Goal: Information Seeking & Learning: Learn about a topic

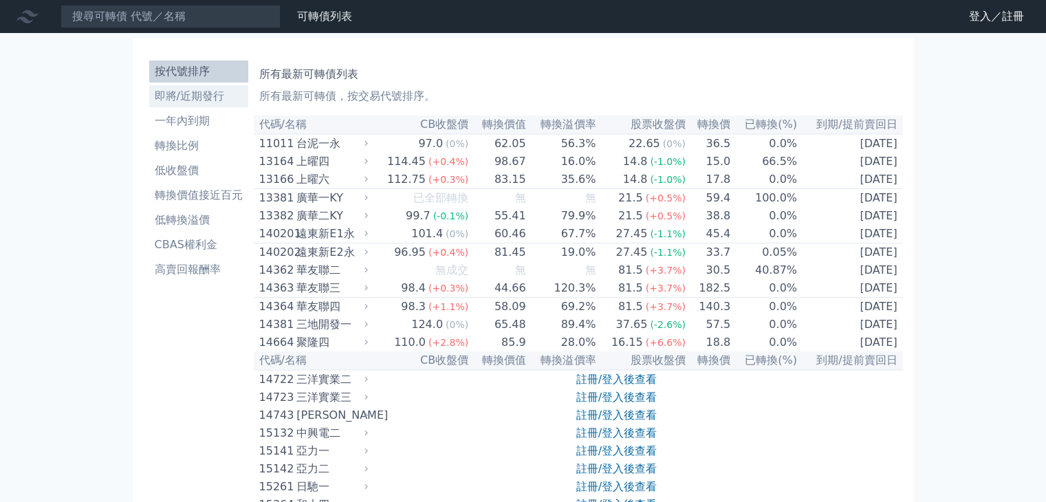
click at [217, 102] on li "即將/近期發行" at bounding box center [198, 96] width 99 height 17
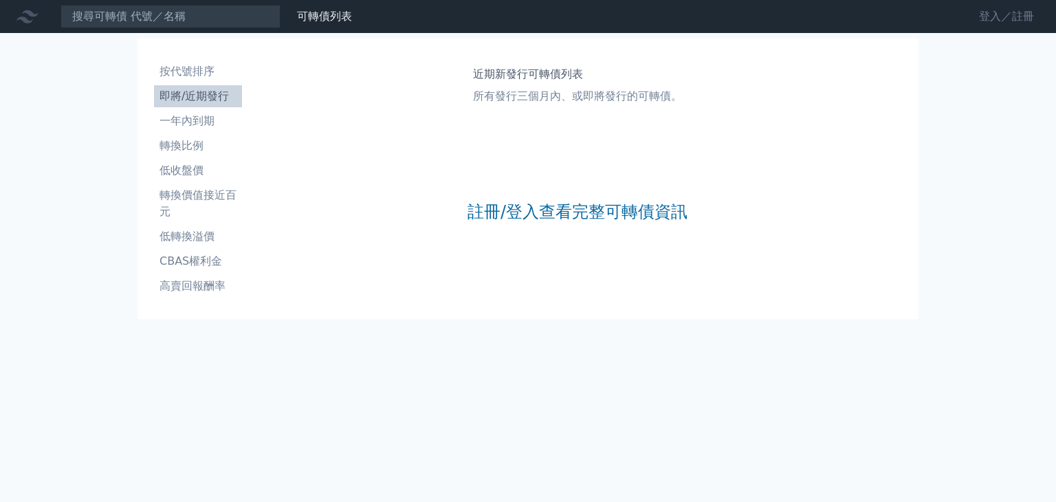
click at [1006, 21] on link "登入／註冊" at bounding box center [1006, 17] width 77 height 22
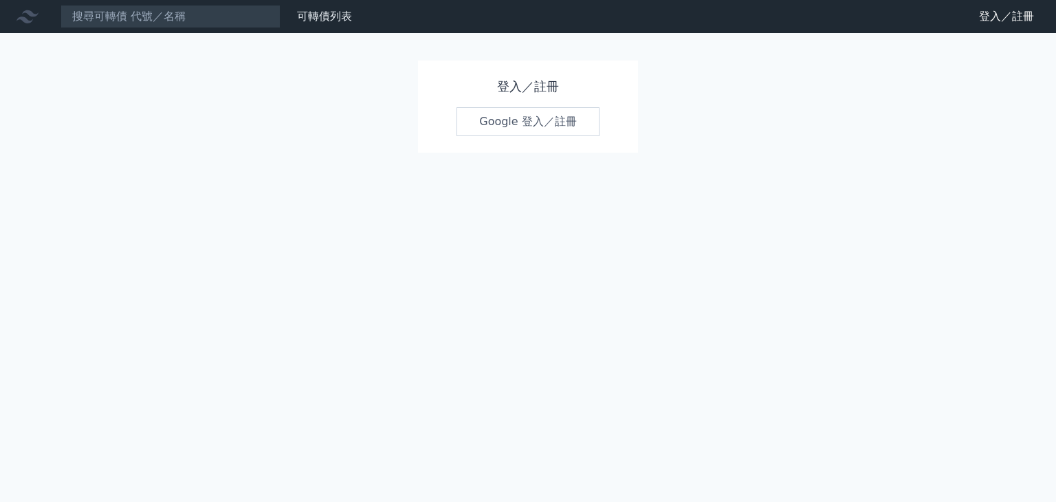
click at [539, 127] on link "Google 登入／註冊" at bounding box center [528, 121] width 143 height 29
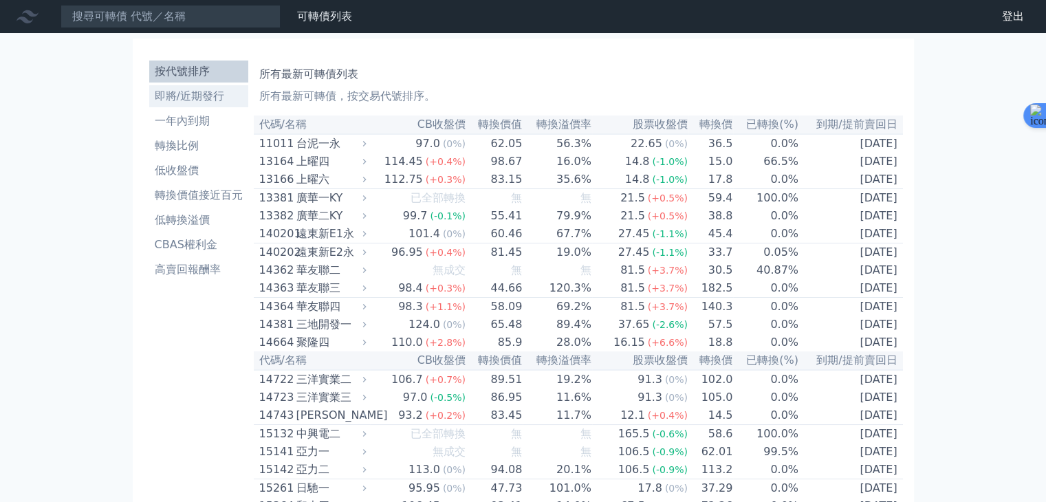
click at [209, 94] on li "即將/近期發行" at bounding box center [198, 96] width 99 height 17
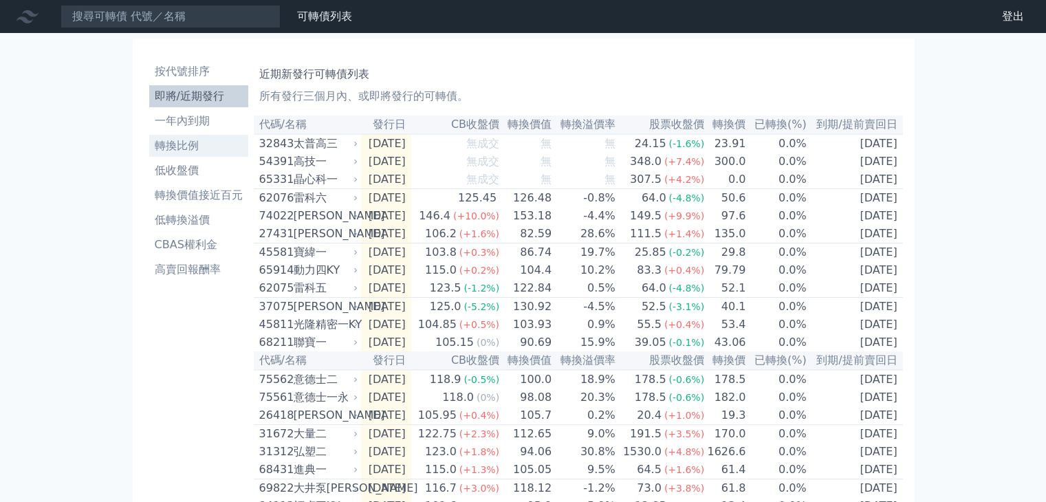
click at [200, 144] on li "轉換比例" at bounding box center [198, 146] width 99 height 17
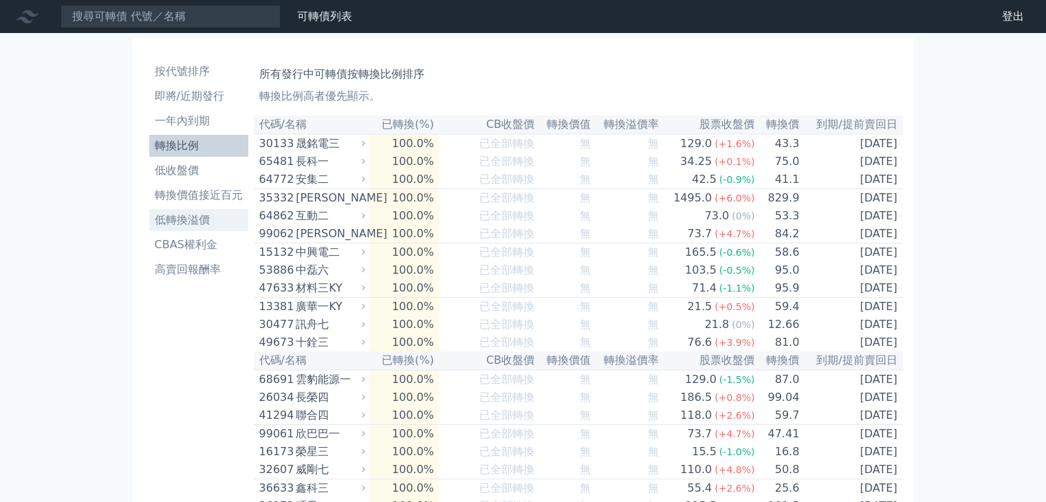
click at [189, 221] on li "低轉換溢價" at bounding box center [198, 220] width 99 height 17
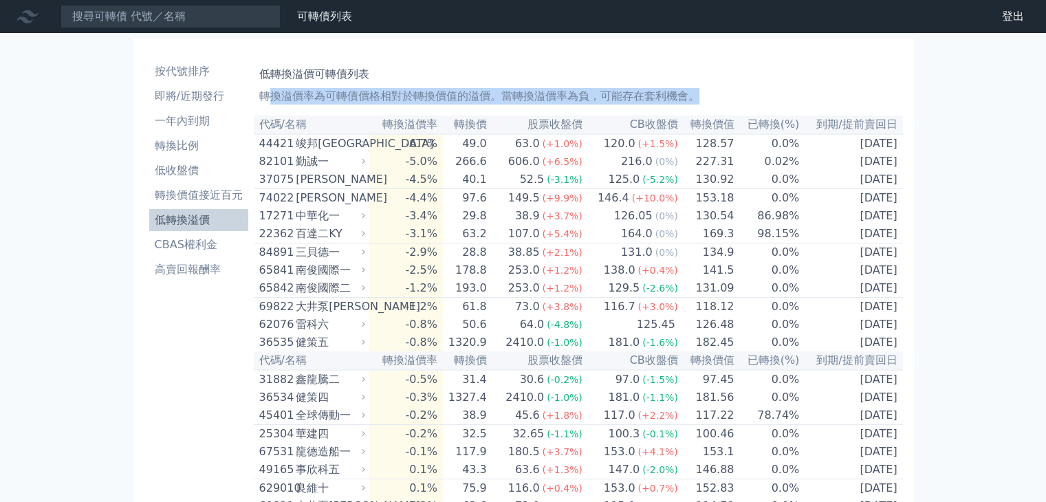
drag, startPoint x: 265, startPoint y: 97, endPoint x: 733, endPoint y: 102, distance: 468.4
click at [733, 102] on p "轉換溢價率為可轉債價格相對於轉換價值的溢價。當轉換溢價率為負，可能存在套利機會。" at bounding box center [578, 96] width 638 height 17
click at [695, 96] on p "轉換溢價率為可轉債價格相對於轉換價值的溢價。當轉換溢價率為負，可能存在套利機會。" at bounding box center [578, 96] width 638 height 17
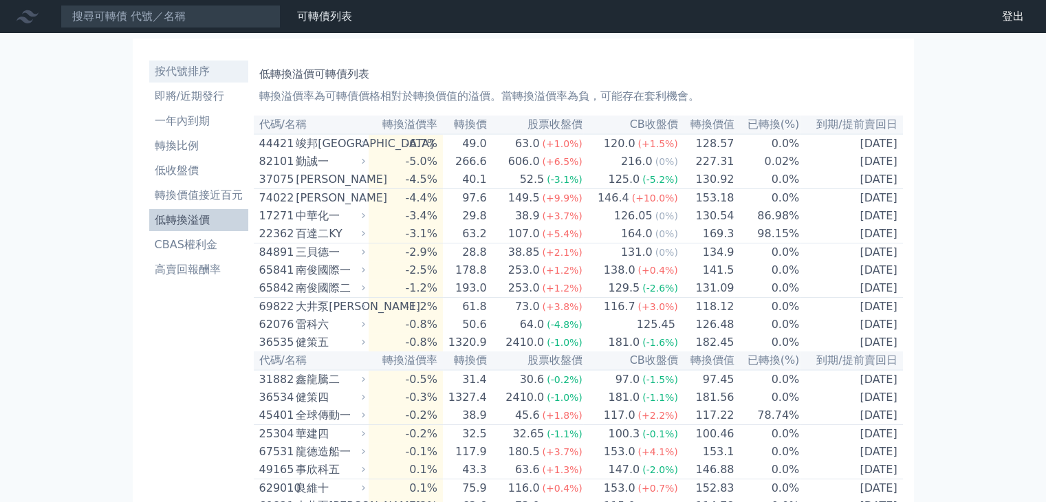
click at [197, 74] on li "按代號排序" at bounding box center [198, 71] width 99 height 17
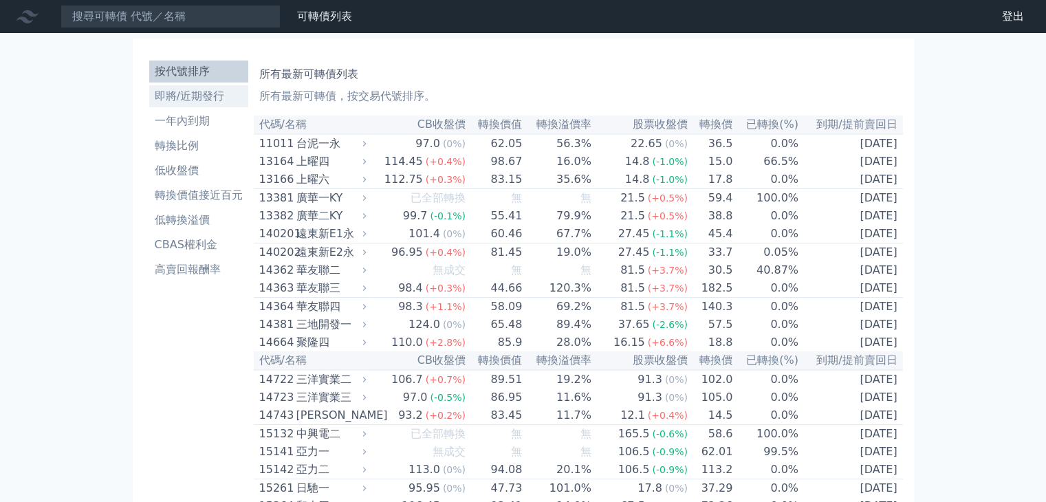
click at [198, 95] on li "即將/近期發行" at bounding box center [198, 96] width 99 height 17
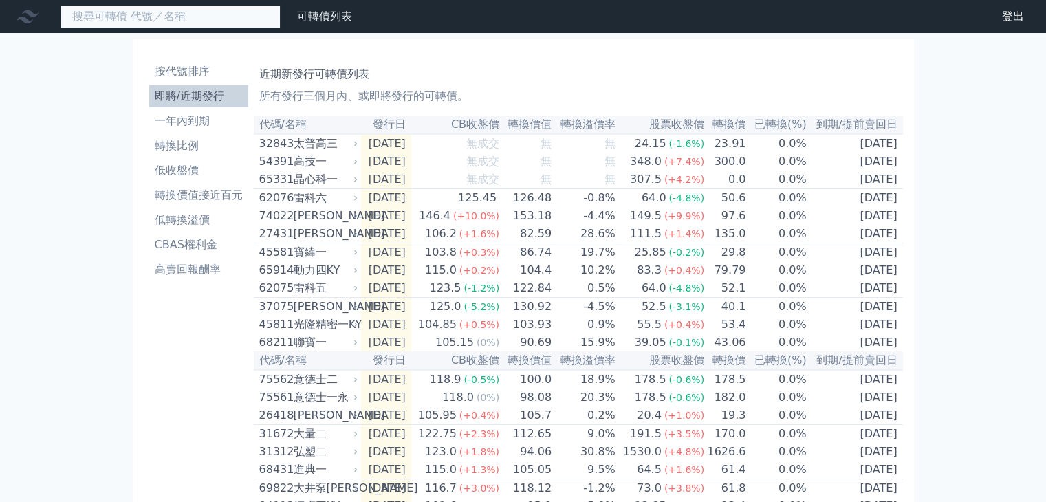
click at [230, 16] on input at bounding box center [171, 16] width 220 height 23
type input "ㄇ"
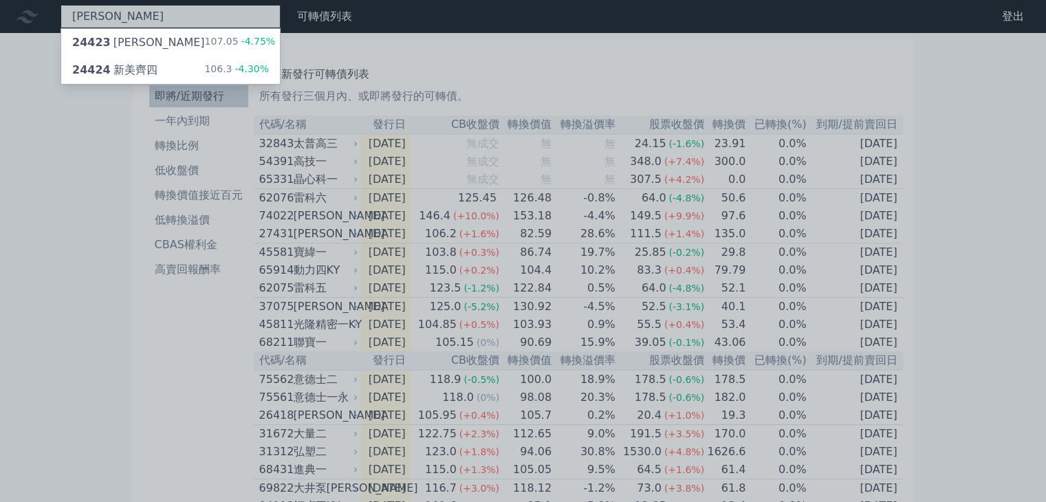
type input "[PERSON_NAME]"
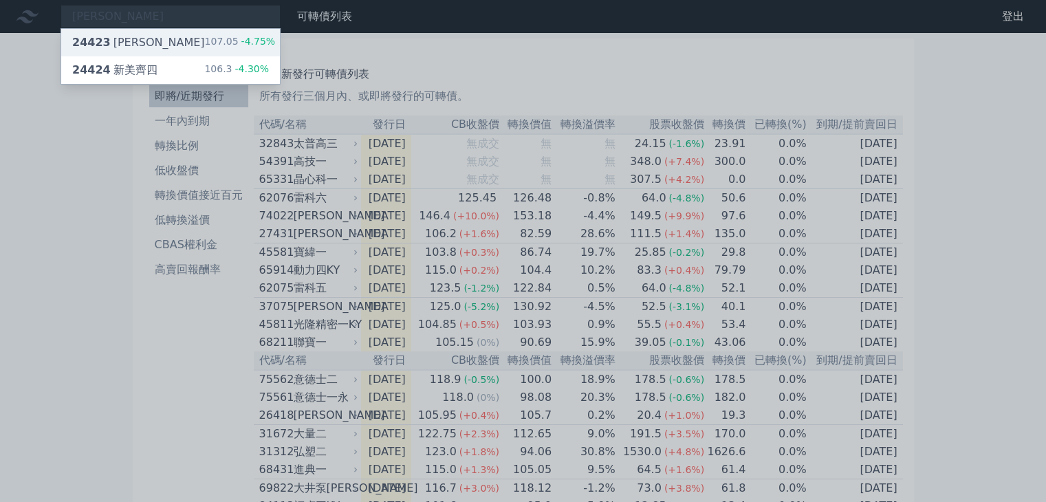
click at [154, 47] on div "24423 新美齊三 107.05 -4.75%" at bounding box center [170, 43] width 219 height 28
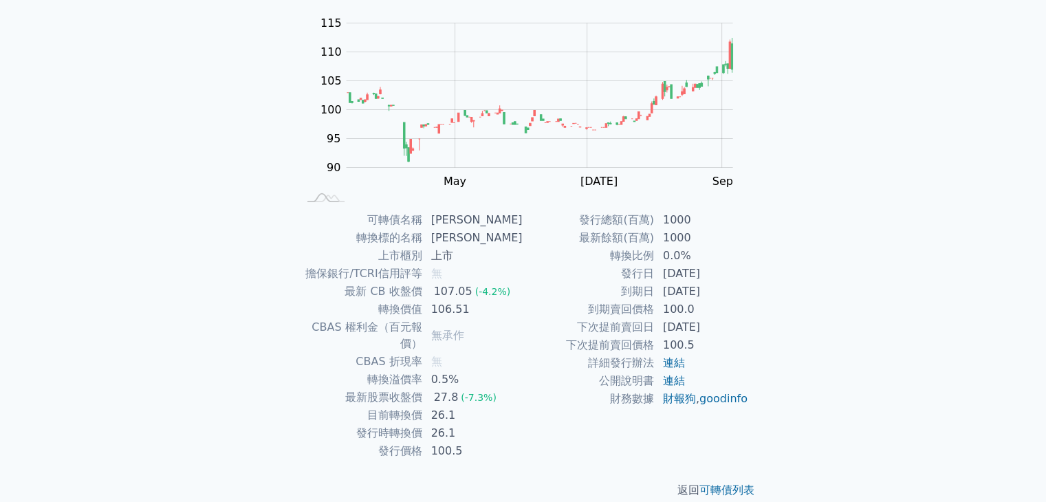
scroll to position [135, 0]
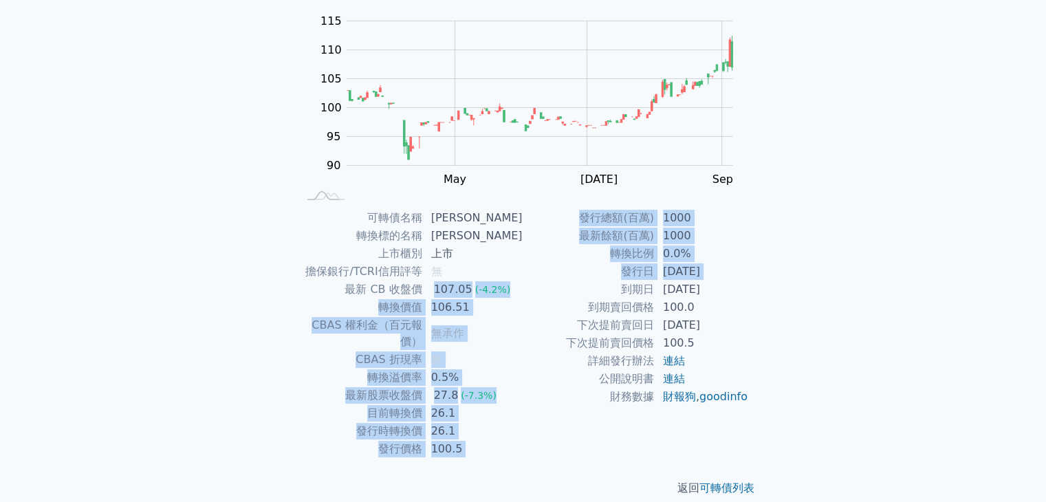
drag, startPoint x: 446, startPoint y: 285, endPoint x: 535, endPoint y: 290, distance: 88.9
click at [535, 290] on div "可轉債名稱 新美齊三 轉換標的名稱 新美齊 上市櫃別 上市 擔保銀行/TCRI信用評等 無 最新 CB 收盤價 107.05 (-4.2%) 轉換價值 106…" at bounding box center [523, 333] width 484 height 249
click at [535, 290] on td "到期日" at bounding box center [588, 290] width 131 height 18
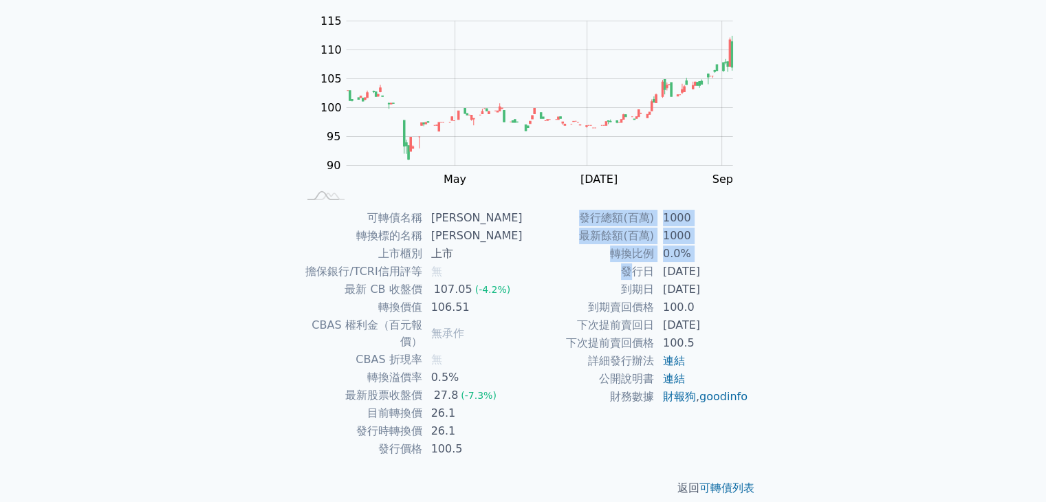
drag, startPoint x: 633, startPoint y: 268, endPoint x: 823, endPoint y: 283, distance: 190.4
click at [823, 283] on div "可轉債列表 財務數據 可轉債列表 財務數據 登出 登出 可轉債列表 › 24423 [PERSON_NAME] 24423 新美齊三 可轉債詳細資訊 Zoom…" at bounding box center [523, 191] width 1046 height 653
click at [773, 282] on div "可轉債列表 › 24423 新美齊三 24423 新美齊三 可轉債詳細資訊 Zoom Out 100 80 85 90 95 100 105 110 115 …" at bounding box center [523, 208] width 528 height 620
drag, startPoint x: 718, startPoint y: 281, endPoint x: 743, endPoint y: 281, distance: 24.8
click at [743, 281] on tr "到期日 [DATE]" at bounding box center [636, 290] width 226 height 18
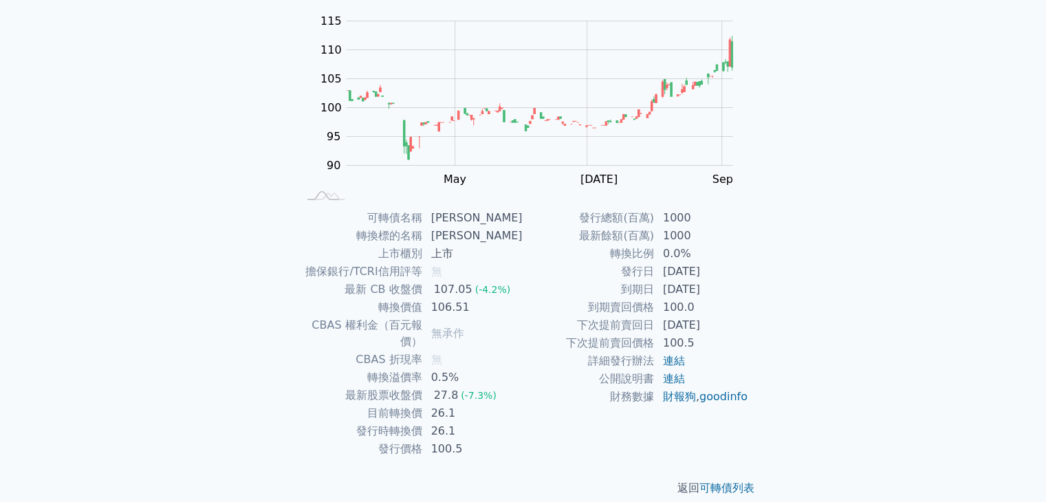
click at [743, 281] on td "[DATE]" at bounding box center [702, 290] width 94 height 18
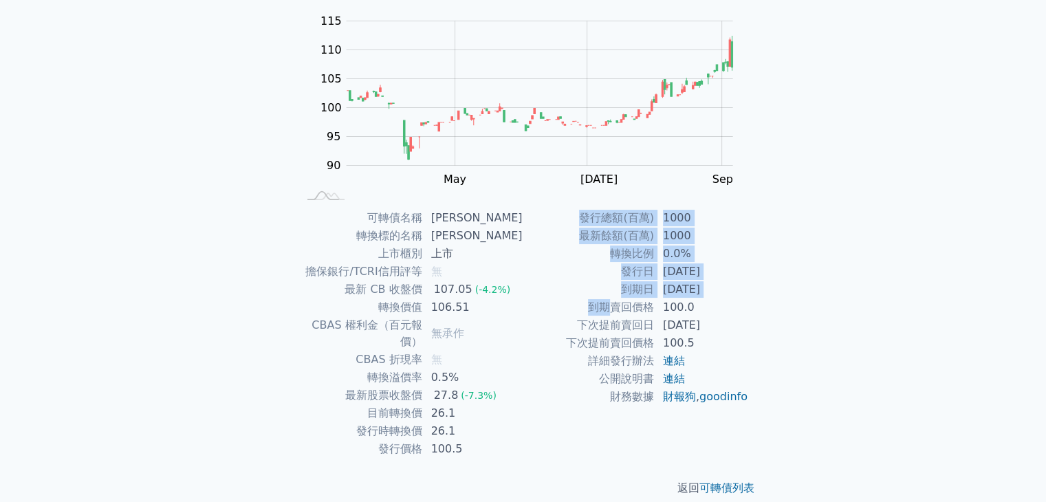
drag, startPoint x: 625, startPoint y: 307, endPoint x: 825, endPoint y: 301, distance: 200.2
click at [825, 301] on div "可轉債列表 財務數據 可轉債列表 財務數據 登出 登出 可轉債列表 › 24423 [PERSON_NAME] 24423 新美齊三 可轉債詳細資訊 Zoom…" at bounding box center [523, 191] width 1046 height 653
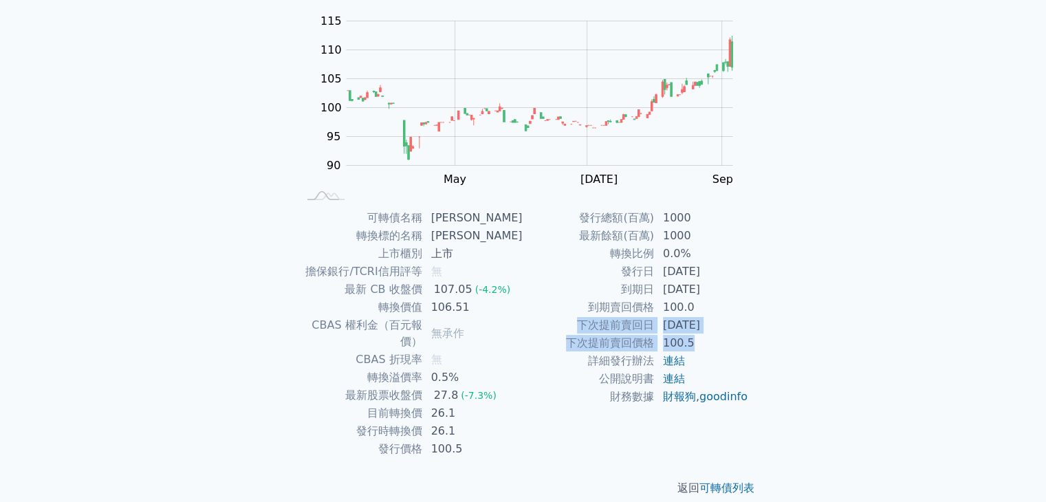
drag, startPoint x: 618, startPoint y: 329, endPoint x: 746, endPoint y: 343, distance: 128.7
click at [746, 343] on tbody "發行總額(百萬) 1000 最新餘額(百萬) 1000 轉換比例 0.0% 發行日 [DATE] 到期日 [DATE] 到期賣回價格 100.0 下次提前賣回…" at bounding box center [636, 307] width 226 height 197
click at [746, 343] on td "100.5" at bounding box center [702, 343] width 94 height 18
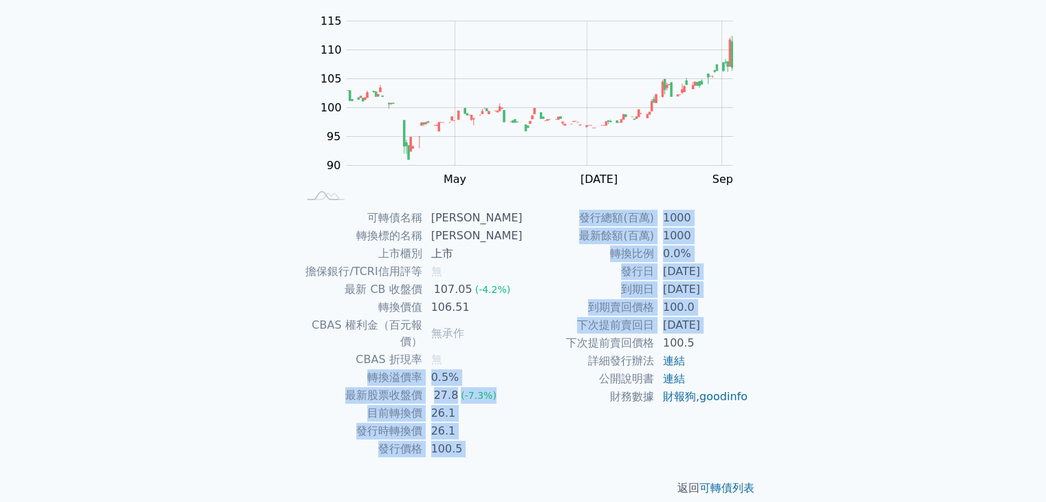
drag, startPoint x: 329, startPoint y: 334, endPoint x: 534, endPoint y: 356, distance: 205.4
click at [537, 350] on div "可轉債名稱 新美齊三 轉換標的名稱 新美齊 上市櫃別 上市 擔保銀行/TCRI信用評等 無 最新 CB 收盤價 107.05 (-4.2%) 轉換價值 106…" at bounding box center [523, 333] width 484 height 249
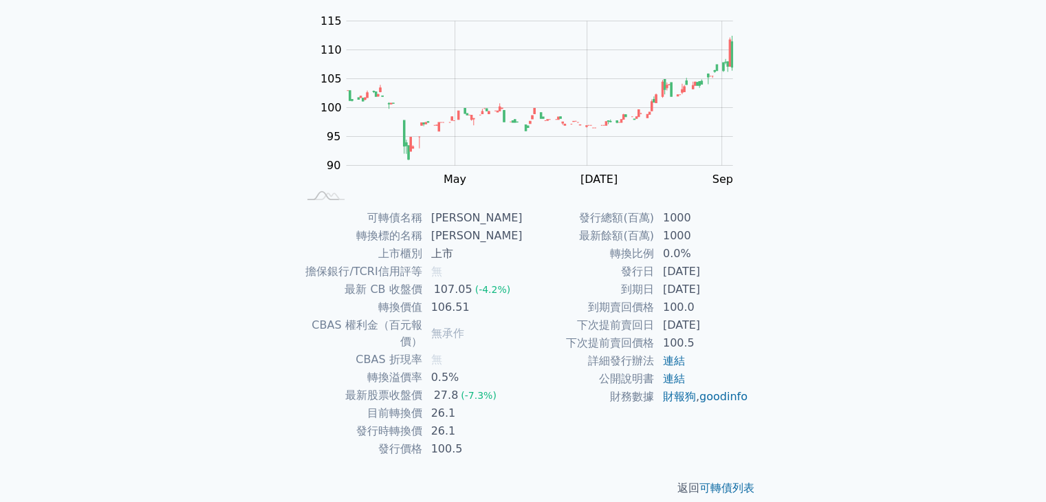
click at [528, 358] on td "詳細發行辦法" at bounding box center [588, 361] width 131 height 18
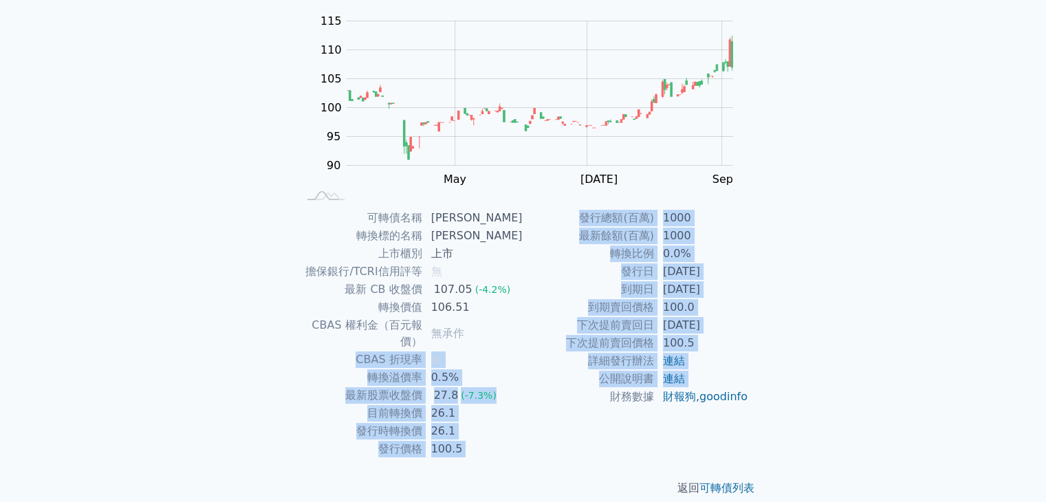
drag, startPoint x: 509, startPoint y: 360, endPoint x: 516, endPoint y: 339, distance: 21.8
click at [502, 329] on div "可轉債名稱 新美齊三 轉換標的名稱 新美齊 上市櫃別 上市 擔保銀行/TCRI信用評等 無 最新 CB 收盤價 107.05 (-4.2%) 轉換價值 106…" at bounding box center [523, 333] width 484 height 249
click at [519, 351] on td "無" at bounding box center [473, 360] width 100 height 18
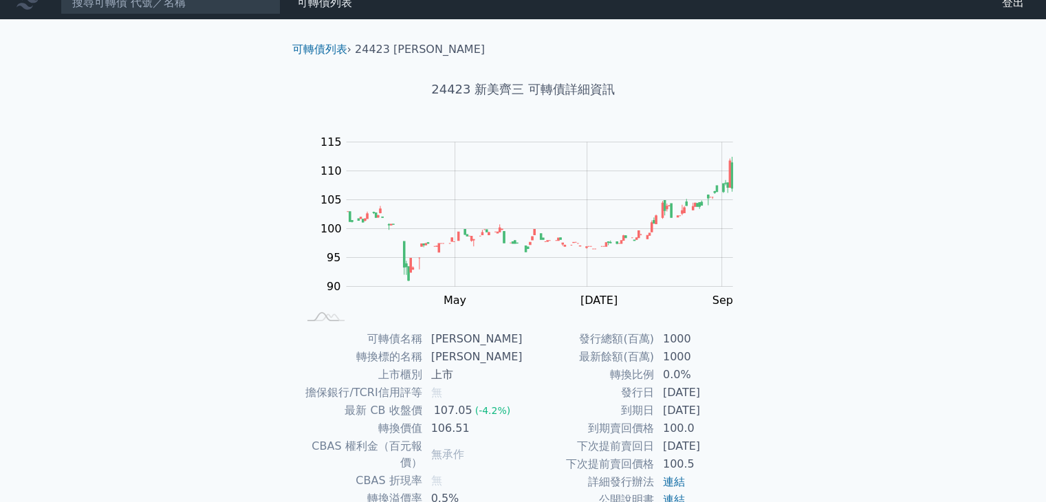
scroll to position [0, 0]
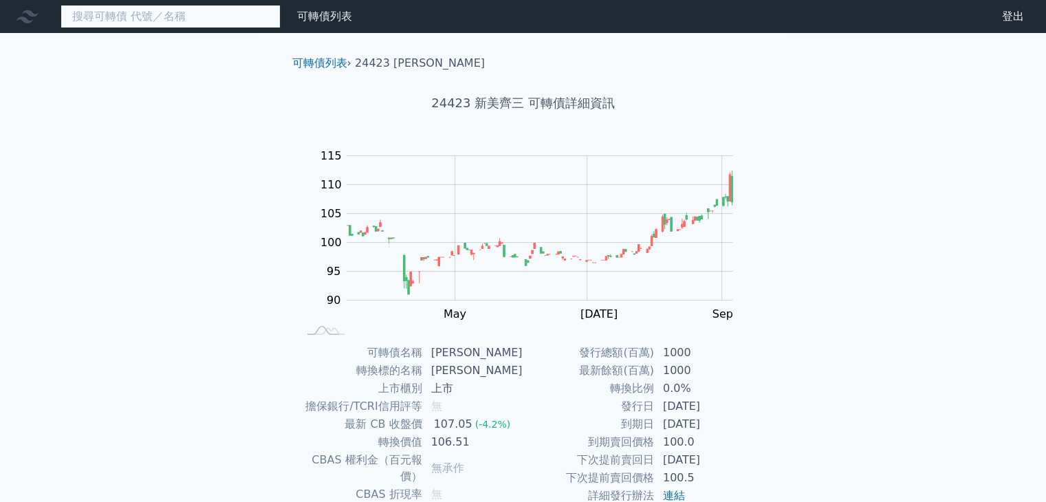
click at [215, 22] on input at bounding box center [171, 16] width 220 height 23
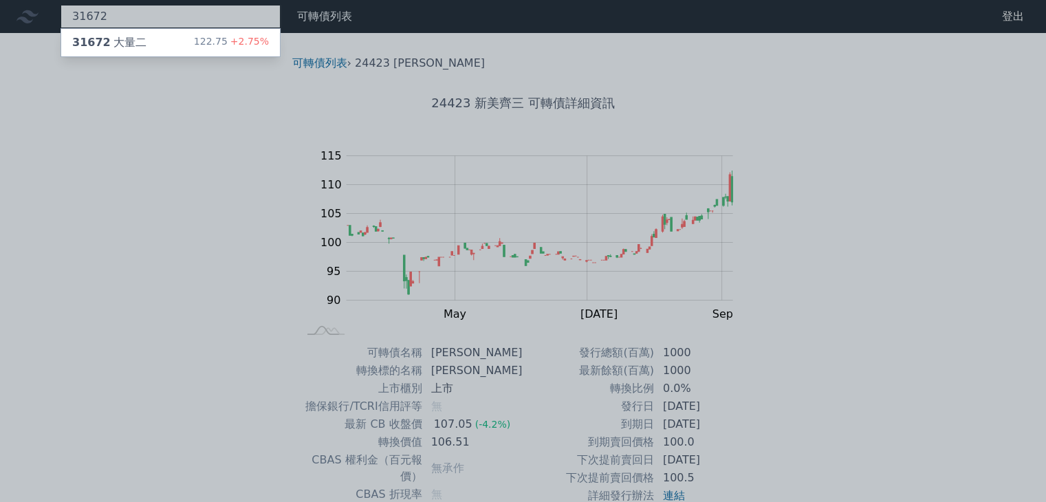
type input "31672"
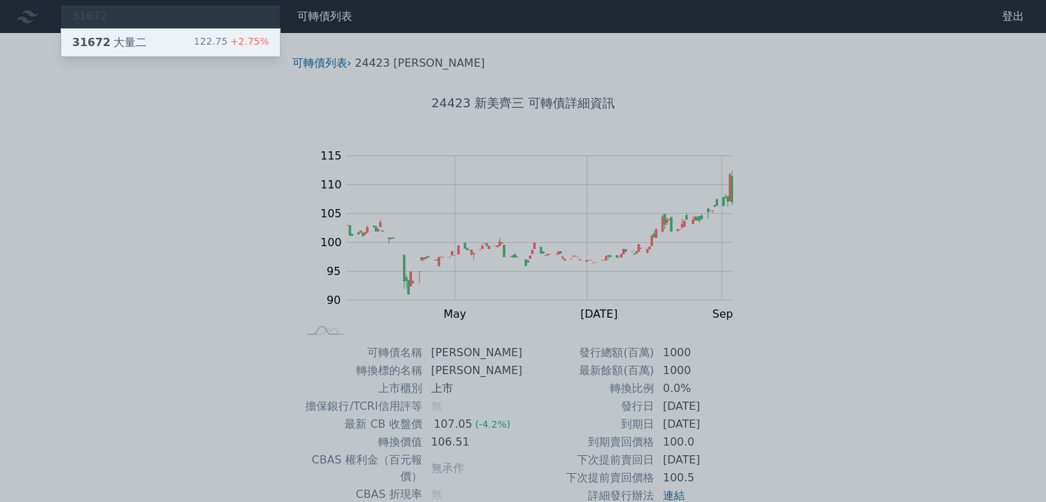
click at [146, 41] on div "31672 大量二 122.75 +2.75%" at bounding box center [170, 43] width 219 height 28
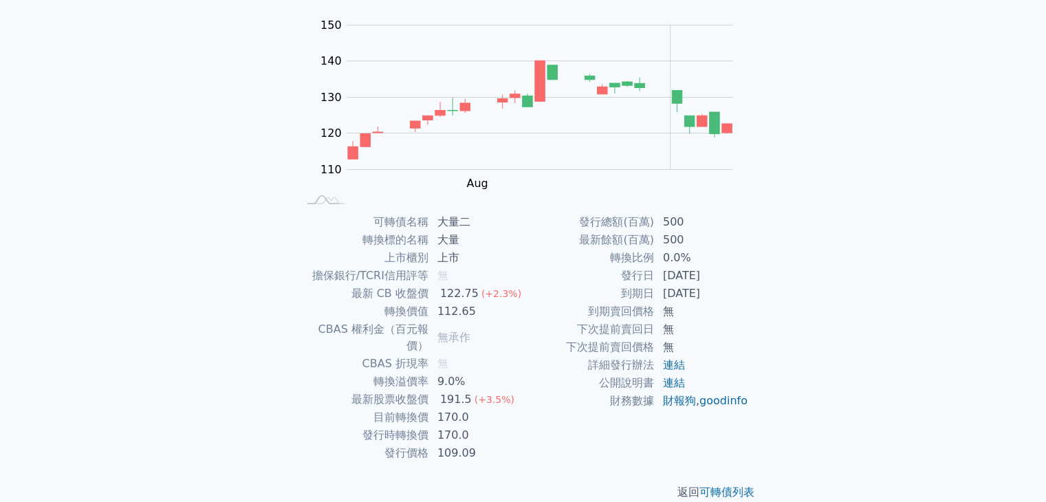
scroll to position [135, 0]
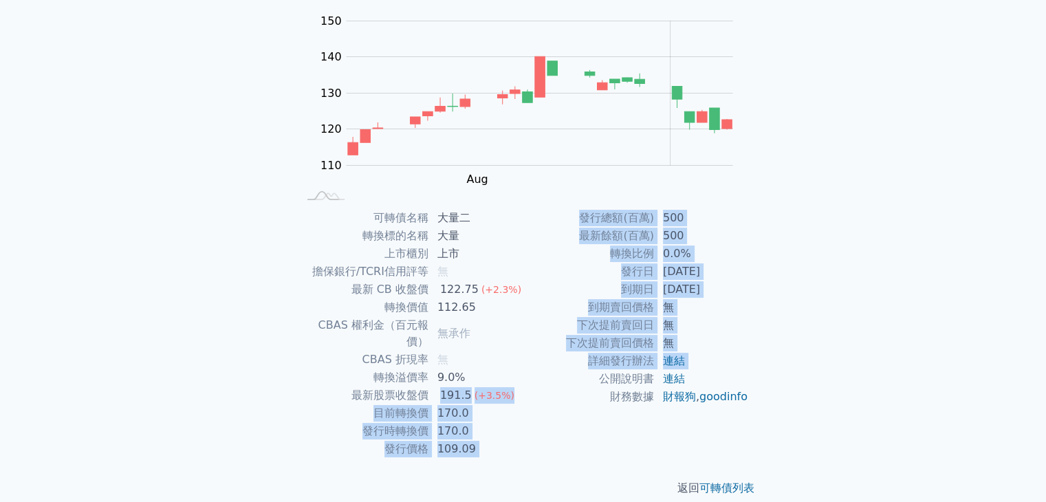
drag, startPoint x: 442, startPoint y: 376, endPoint x: 529, endPoint y: 376, distance: 87.4
click at [525, 376] on div "可轉債名稱 大量二 轉換標的名稱 大量 上市櫃別 上市 擔保銀行/TCRI信用評等 無 最新 CB 收盤價 122.75 (+2.3%) 轉換價值 112.6…" at bounding box center [523, 333] width 484 height 249
click at [530, 376] on td "公開說明書" at bounding box center [588, 379] width 131 height 18
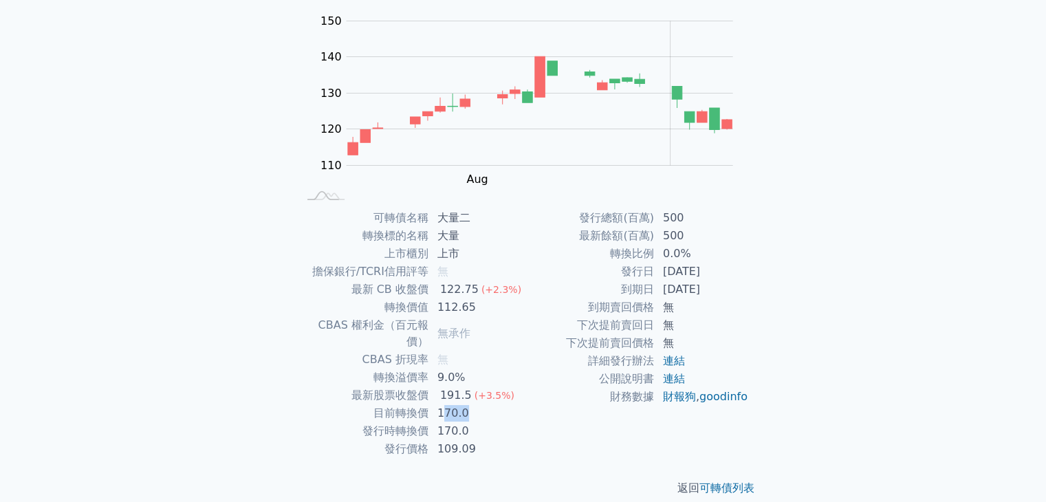
drag, startPoint x: 444, startPoint y: 399, endPoint x: 497, endPoint y: 402, distance: 53.7
click at [497, 404] on td "170.0" at bounding box center [476, 413] width 94 height 18
click at [490, 404] on td "170.0" at bounding box center [476, 413] width 94 height 18
drag, startPoint x: 473, startPoint y: 411, endPoint x: 492, endPoint y: 413, distance: 18.7
click at [492, 422] on td "170.0" at bounding box center [476, 431] width 94 height 18
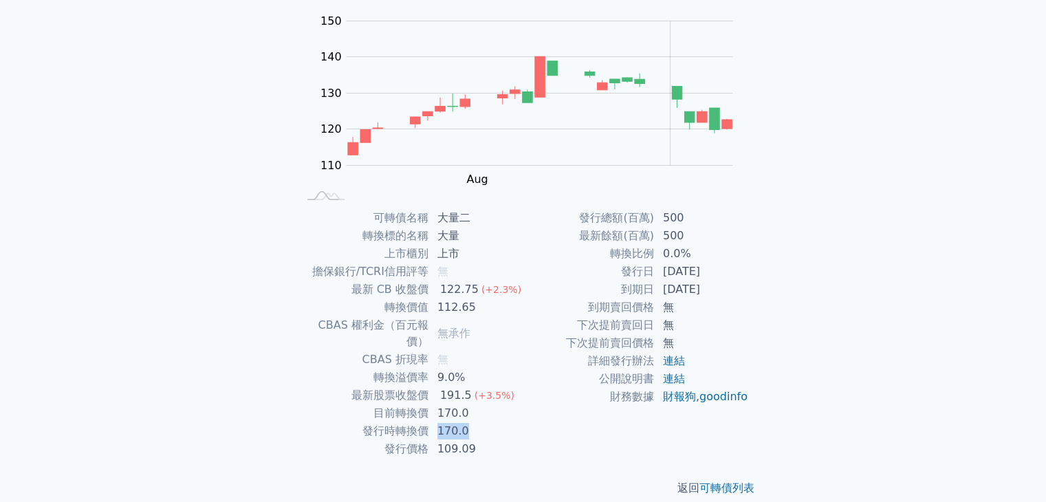
click at [468, 422] on td "170.0" at bounding box center [476, 431] width 94 height 18
drag, startPoint x: 674, startPoint y: 290, endPoint x: 765, endPoint y: 292, distance: 90.8
click at [761, 292] on div "可轉債名稱 大量二 轉換標的名稱 大量 上市櫃別 上市 擔保銀行/TCRI信用評等 無 最新 CB 收盤價 122.75 (+2.3%) 轉換價值 112.6…" at bounding box center [523, 333] width 484 height 249
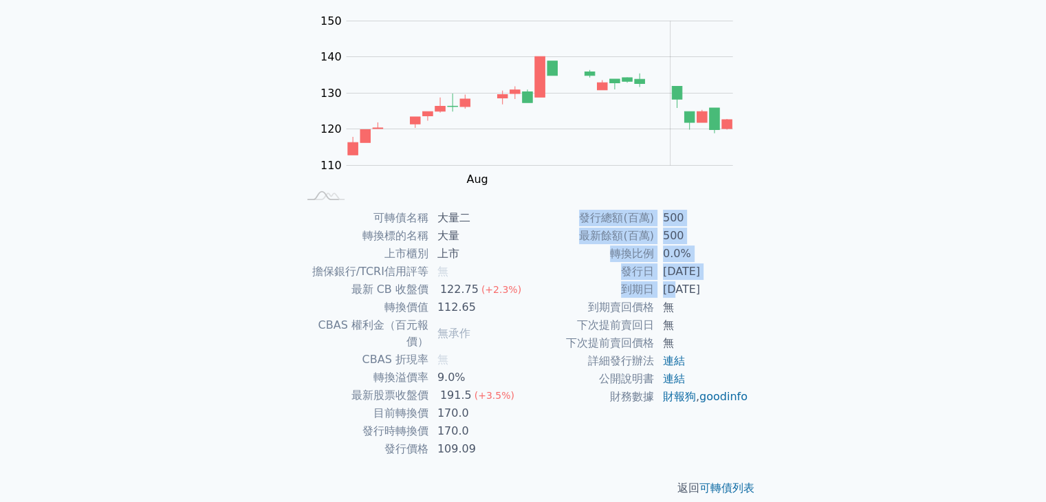
click at [775, 290] on div "可轉債列表 › 31672 大量二 31672 大量二 可轉債詳細資訊 Zoom Out 110 100 105 110 115 120 125 130 16…" at bounding box center [523, 208] width 528 height 620
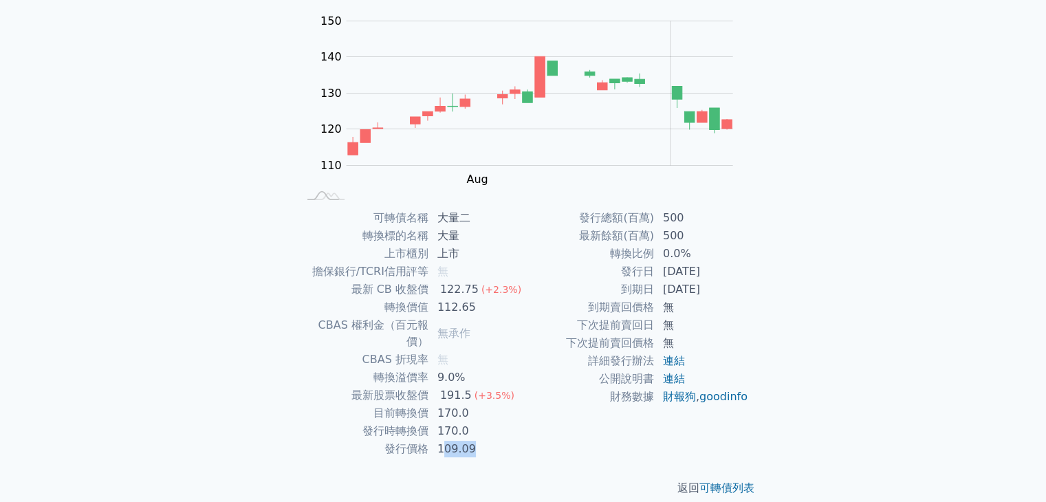
drag, startPoint x: 484, startPoint y: 424, endPoint x: 511, endPoint y: 425, distance: 26.8
click at [509, 440] on td "109.09" at bounding box center [476, 449] width 94 height 18
click at [499, 440] on td "109.09" at bounding box center [476, 449] width 94 height 18
drag, startPoint x: 443, startPoint y: 290, endPoint x: 502, endPoint y: 289, distance: 59.2
click at [500, 288] on td "122.75 (+2.3%)" at bounding box center [476, 290] width 94 height 18
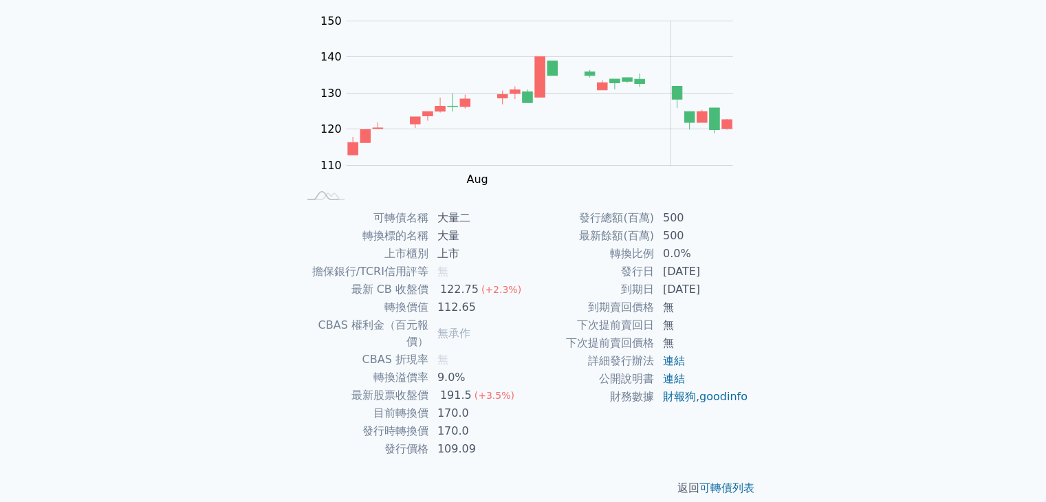
click at [532, 314] on td "到期賣回價格" at bounding box center [588, 308] width 131 height 18
drag, startPoint x: 436, startPoint y: 397, endPoint x: 523, endPoint y: 398, distance: 86.7
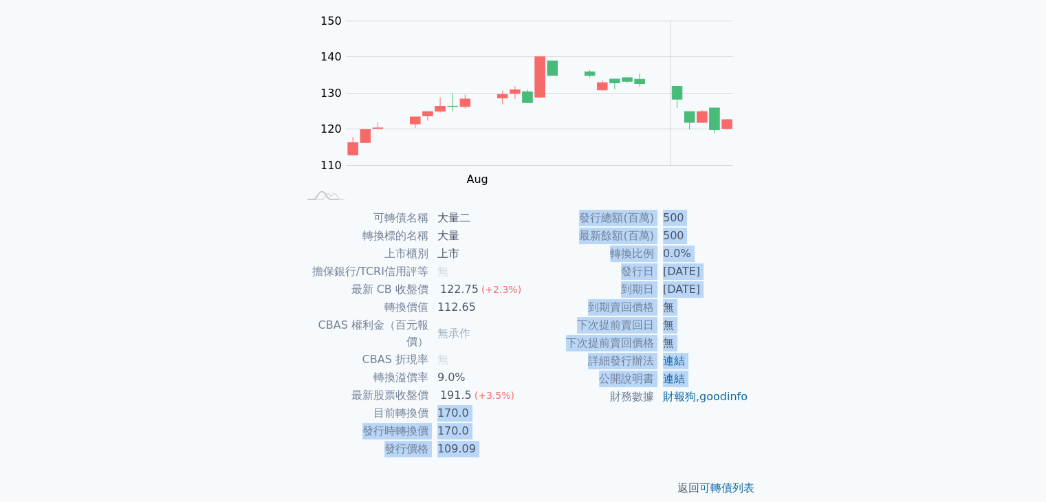
click at [525, 396] on div "可轉債名稱 大量二 轉換標的名稱 大量 上市櫃別 上市 擔保銀行/TCRI信用評等 無 最新 CB 收盤價 122.75 (+2.3%) 轉換價值 112.6…" at bounding box center [523, 333] width 484 height 249
click at [501, 404] on td "170.0" at bounding box center [476, 413] width 94 height 18
drag, startPoint x: 536, startPoint y: 402, endPoint x: 752, endPoint y: 373, distance: 218.5
click at [752, 373] on div "可轉債名稱 大量二 轉換標的名稱 大量 上市櫃別 上市 擔保銀行/TCRI信用評等 無 最新 CB 收盤價 122.75 (+2.3%) 轉換價值 112.6…" at bounding box center [523, 333] width 484 height 249
click at [762, 371] on div "可轉債名稱 大量二 轉換標的名稱 大量 上市櫃別 上市 擔保銀行/TCRI信用評等 無 最新 CB 收盤價 122.75 (+2.3%) 轉換價值 112.6…" at bounding box center [523, 333] width 484 height 249
